Goal: Information Seeking & Learning: Learn about a topic

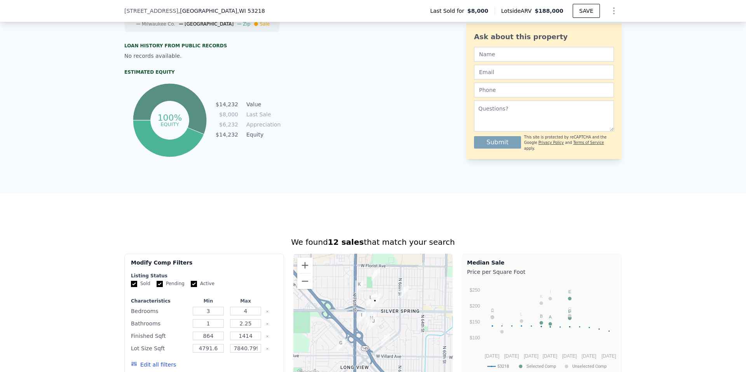
scroll to position [308, 0]
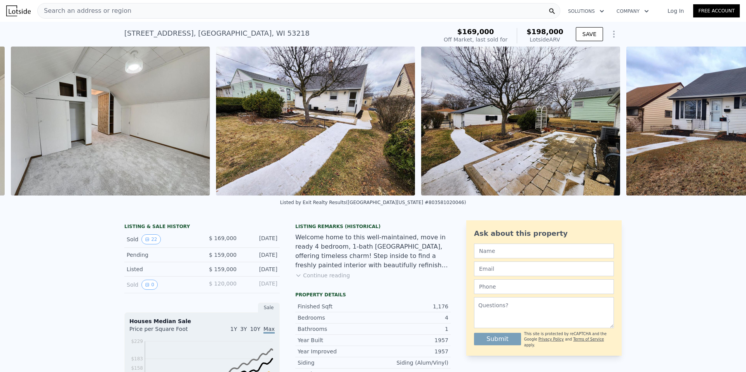
scroll to position [0, 3841]
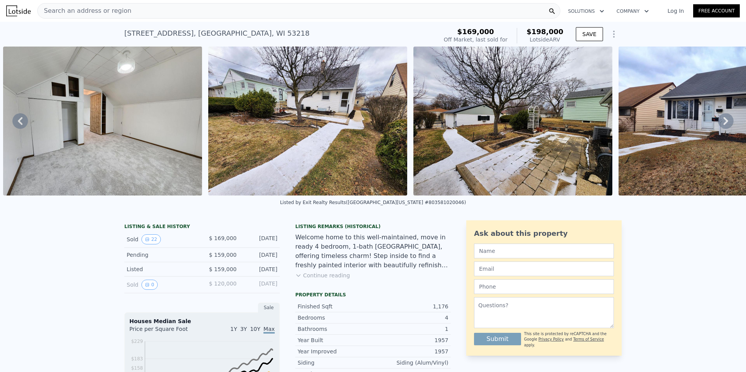
click at [338, 121] on img at bounding box center [307, 121] width 199 height 149
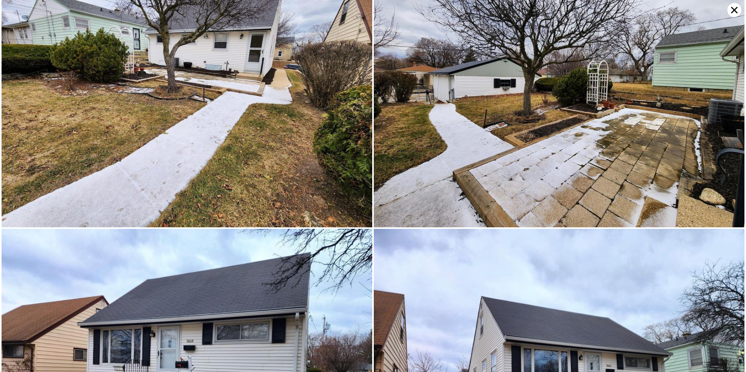
scroll to position [2218, 0]
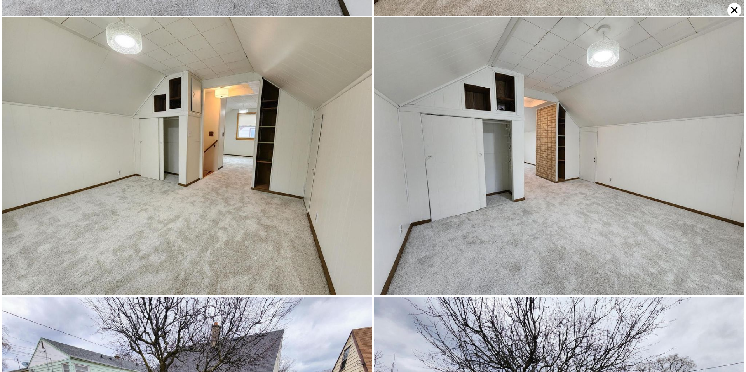
click at [730, 12] on icon at bounding box center [734, 10] width 14 height 14
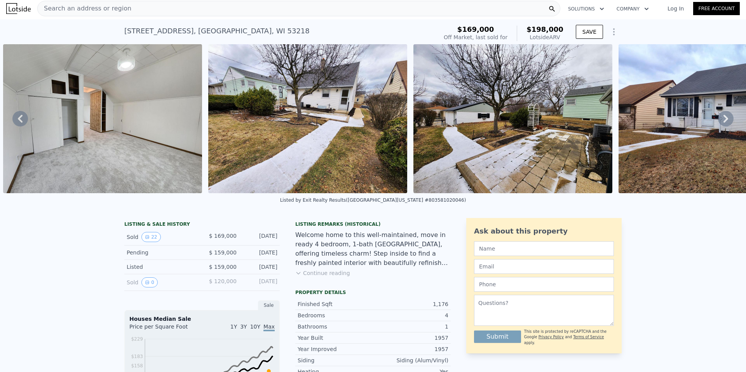
scroll to position [0, 0]
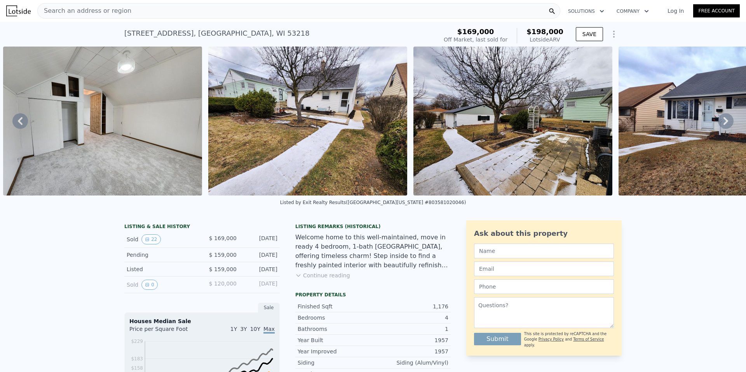
click at [130, 12] on div "Search an address or region" at bounding box center [298, 11] width 523 height 16
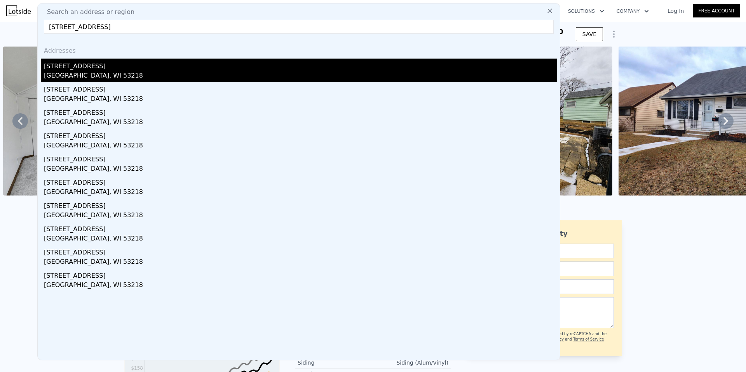
type input "[STREET_ADDRESS]"
click at [78, 69] on div "[STREET_ADDRESS]" at bounding box center [300, 65] width 513 height 12
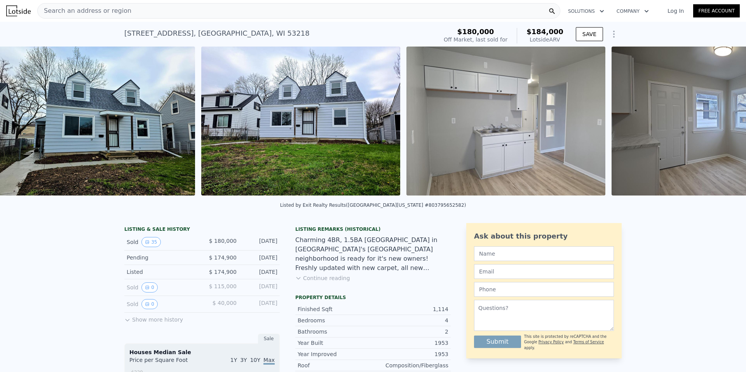
scroll to position [0, 355]
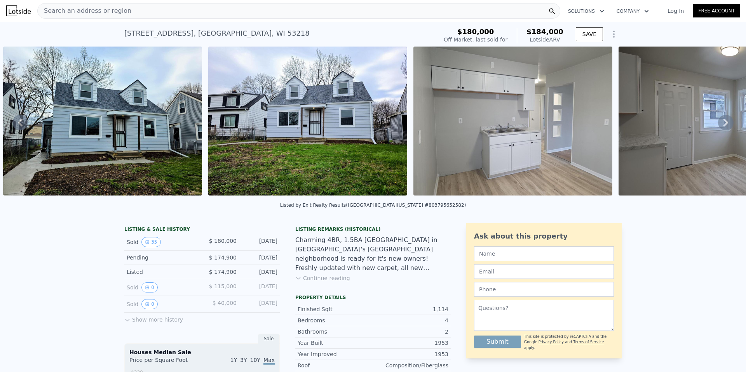
click at [175, 146] on img at bounding box center [102, 121] width 199 height 149
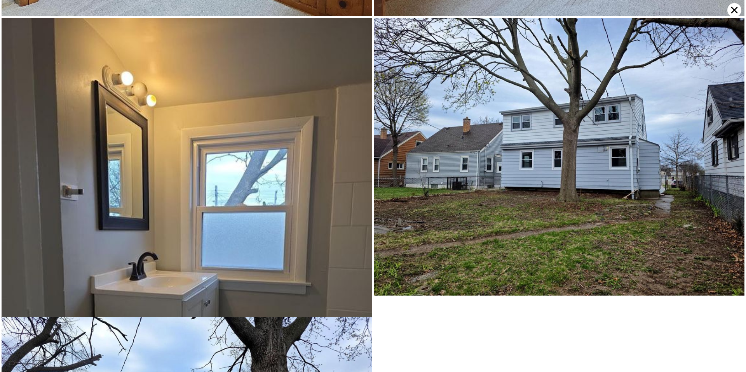
scroll to position [4436, 0]
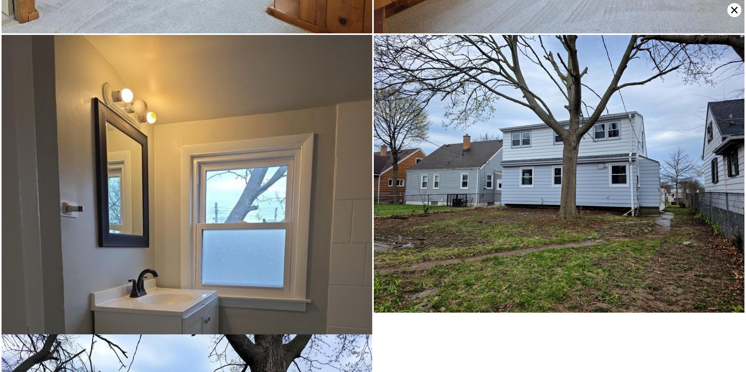
click at [730, 10] on icon at bounding box center [734, 10] width 14 height 14
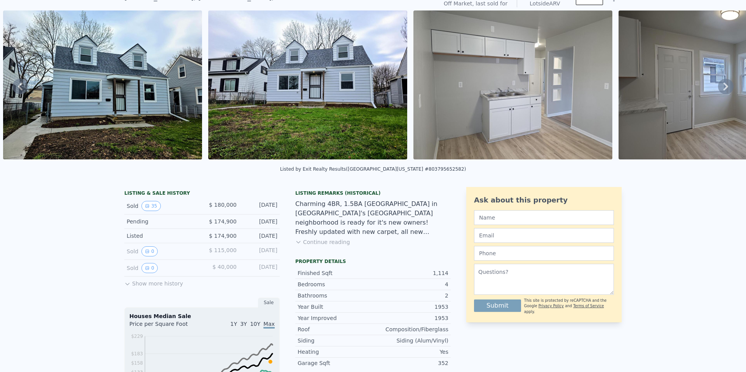
scroll to position [3, 0]
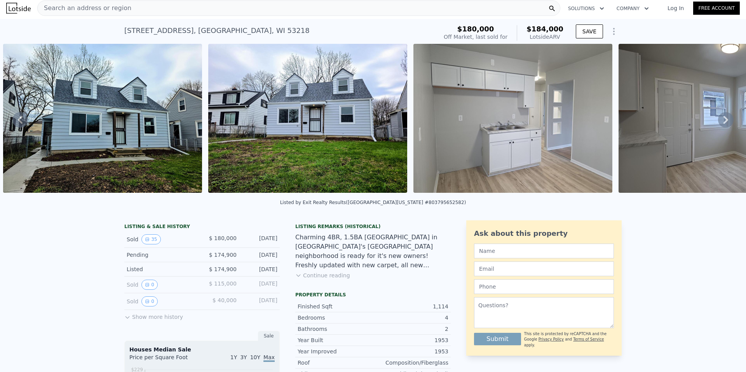
click at [186, 13] on div "Search an address or region" at bounding box center [298, 8] width 523 height 16
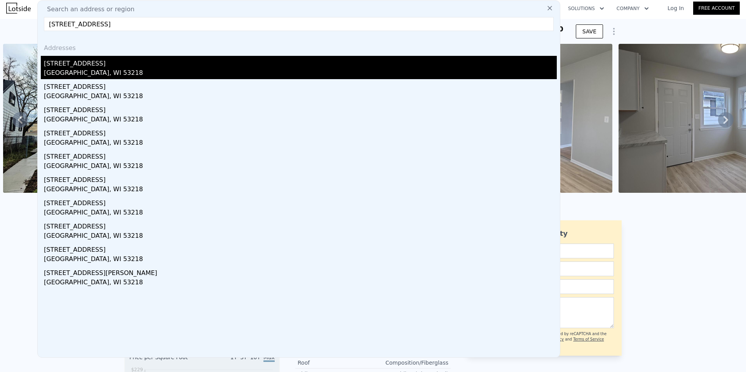
type input "[STREET_ADDRESS]"
click at [97, 65] on div "[STREET_ADDRESS]" at bounding box center [300, 62] width 513 height 12
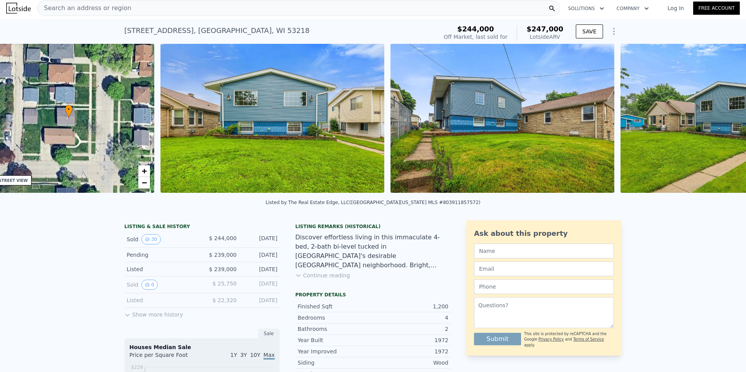
scroll to position [0, 181]
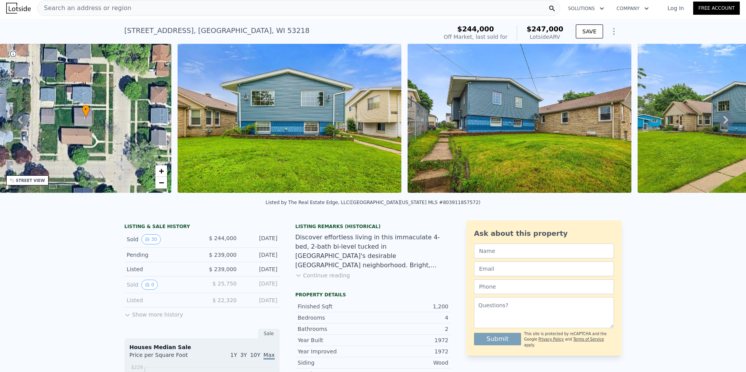
click at [133, 9] on div "Search an address or region" at bounding box center [298, 8] width 523 height 16
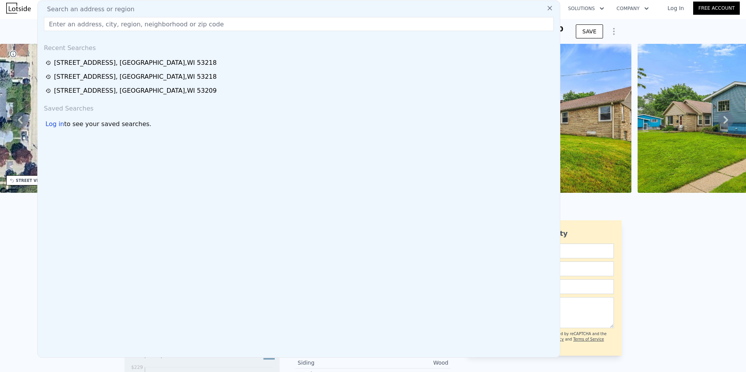
click at [133, 27] on input "text" at bounding box center [299, 24] width 510 height 14
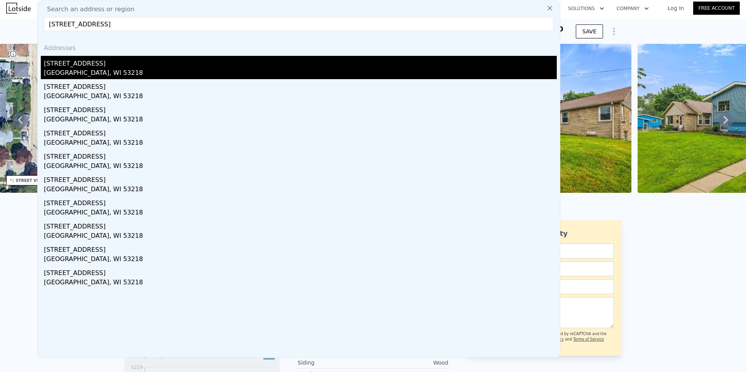
type input "[STREET_ADDRESS]"
click at [100, 62] on div "[STREET_ADDRESS]" at bounding box center [300, 62] width 513 height 12
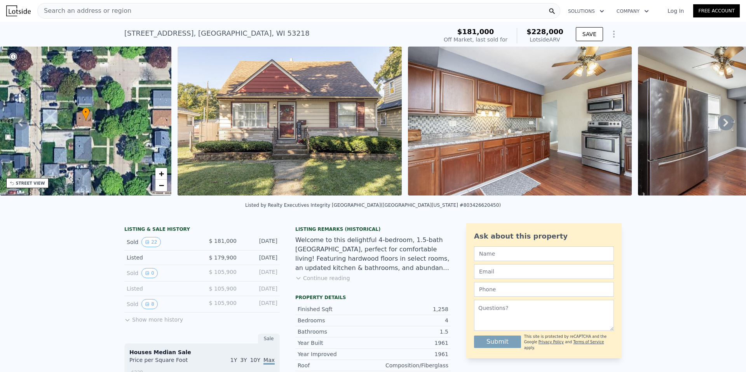
click at [287, 127] on img at bounding box center [289, 121] width 224 height 149
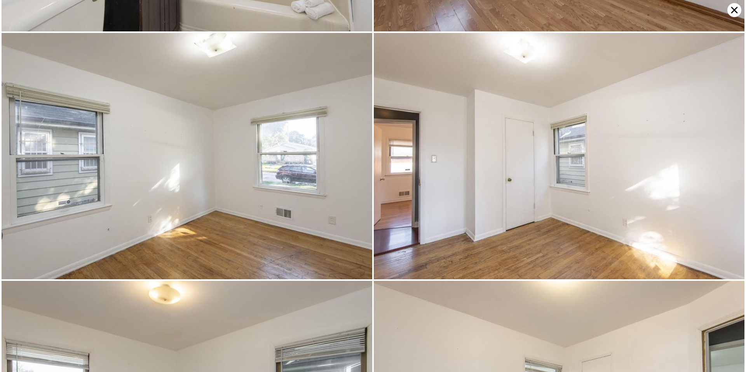
scroll to position [739, 0]
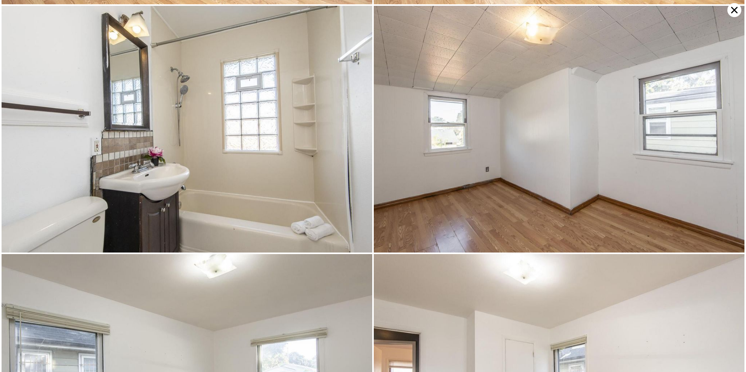
click at [732, 10] on icon at bounding box center [734, 10] width 14 height 14
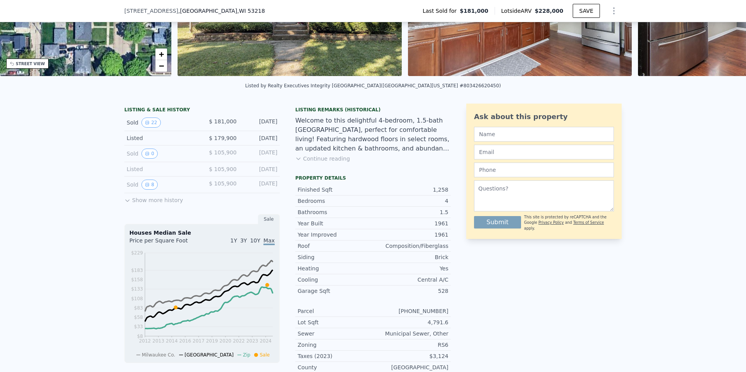
scroll to position [114, 0]
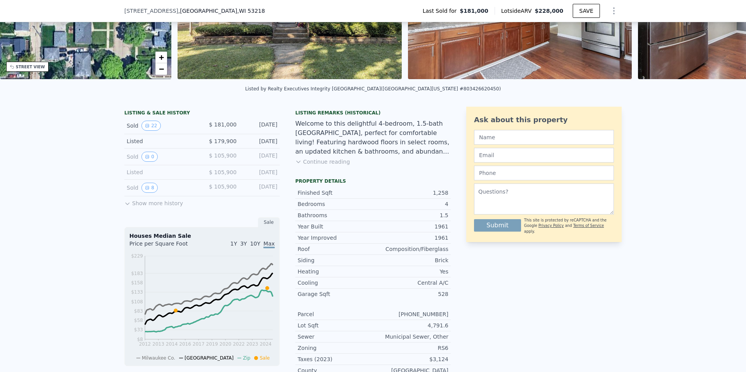
click at [624, 289] on div "LISTING & SALE HISTORY Sold 22 $ 181,000 [DATE] Listed $ 179,900 [DATE] Sold 0 …" at bounding box center [373, 332] width 746 height 462
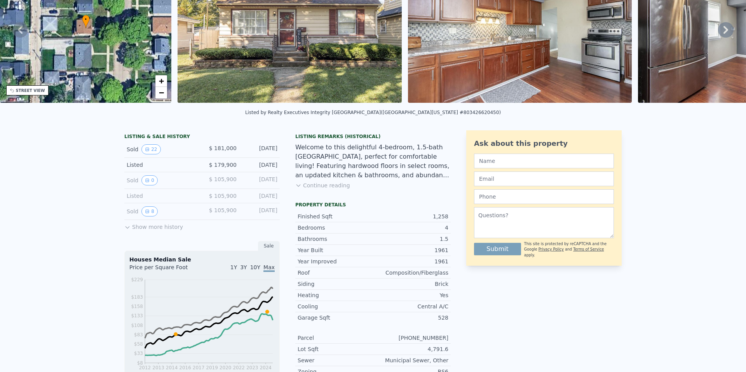
scroll to position [0, 0]
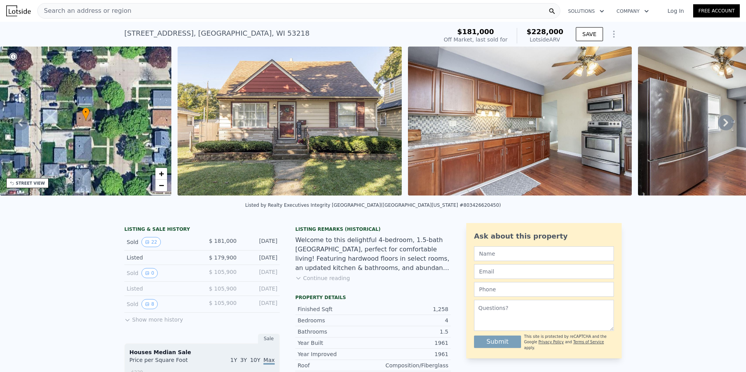
click at [59, 12] on span "Search an address or region" at bounding box center [85, 10] width 94 height 9
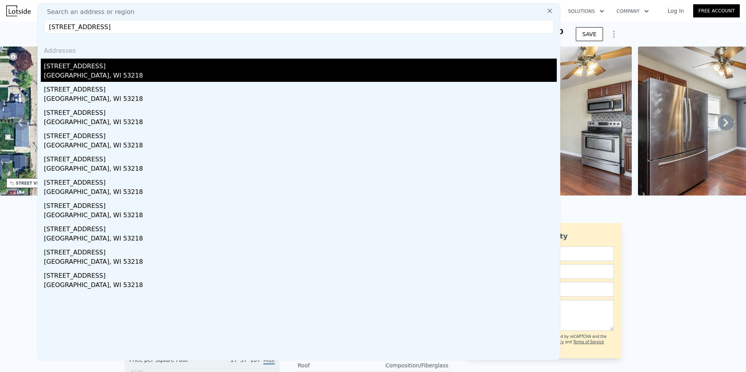
type input "[STREET_ADDRESS]"
click at [102, 73] on div "[GEOGRAPHIC_DATA], WI 53218" at bounding box center [300, 76] width 513 height 11
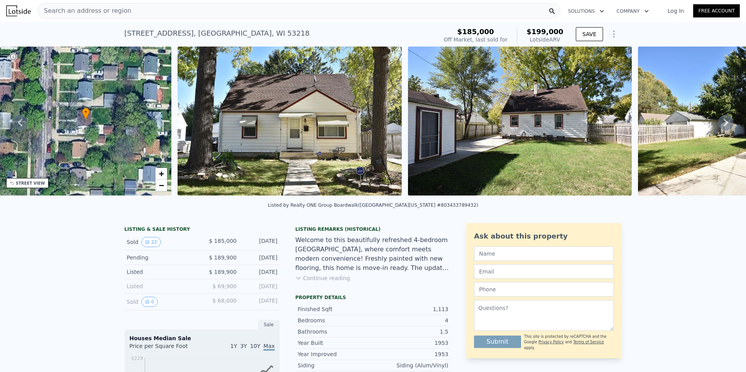
click at [330, 151] on img at bounding box center [289, 121] width 224 height 149
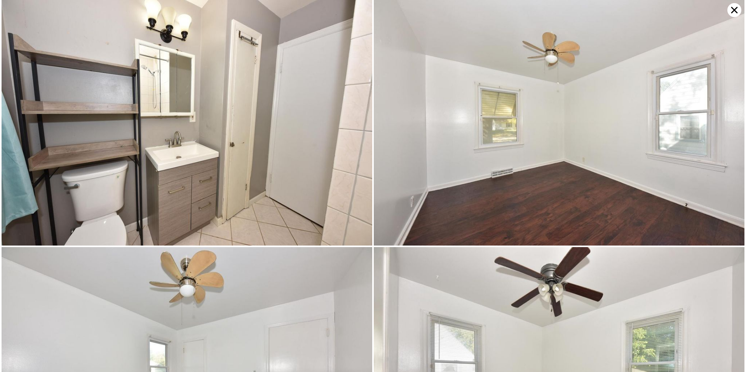
scroll to position [986, 0]
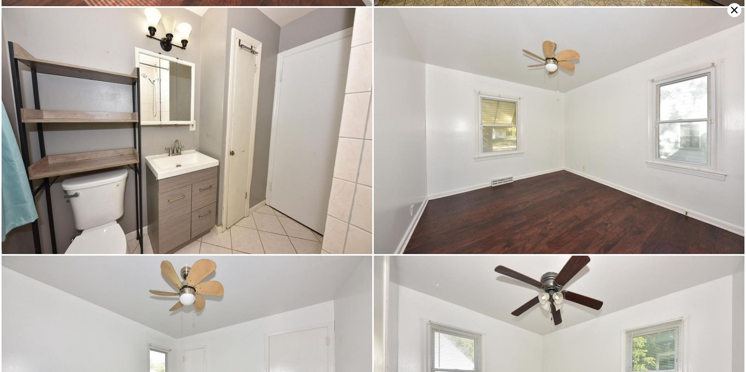
click at [736, 9] on icon at bounding box center [734, 10] width 7 height 7
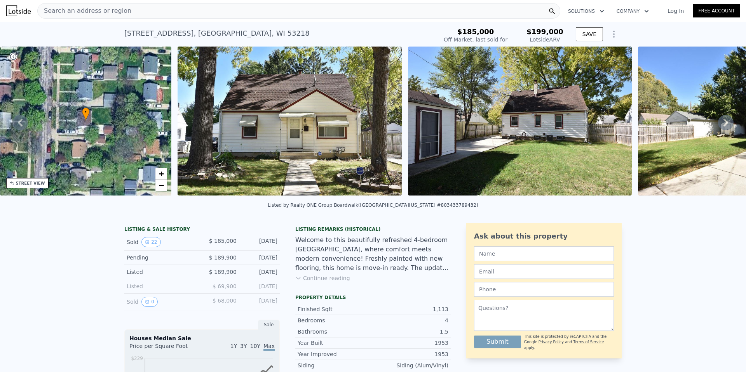
type input "$ 201,000"
type input "-$ 6,793"
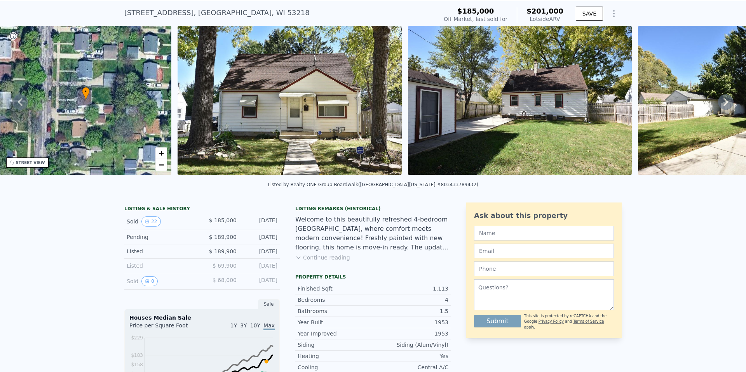
scroll to position [0, 0]
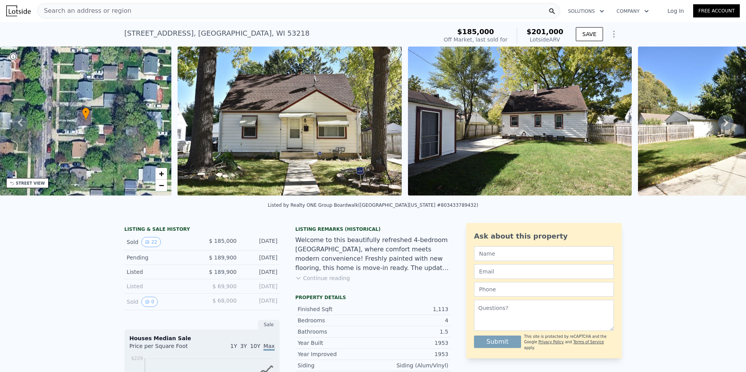
click at [119, 11] on span "Search an address or region" at bounding box center [85, 10] width 94 height 9
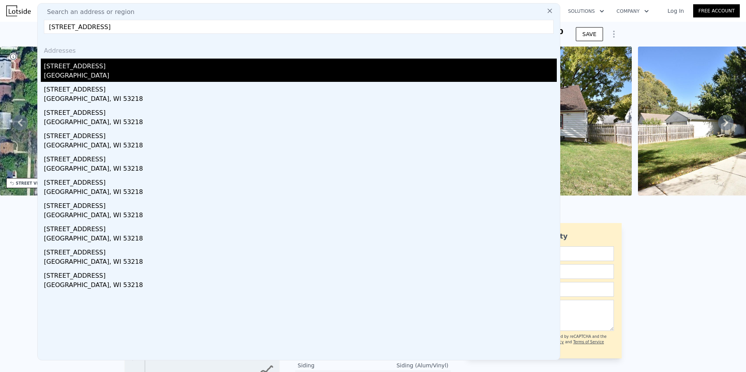
type input "[STREET_ADDRESS]"
click at [84, 79] on div "[GEOGRAPHIC_DATA]" at bounding box center [300, 76] width 513 height 11
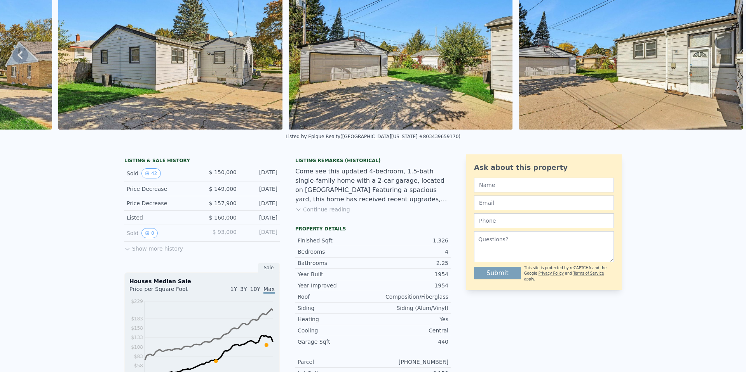
scroll to position [3, 0]
